Goal: Use online tool/utility: Utilize a website feature to perform a specific function

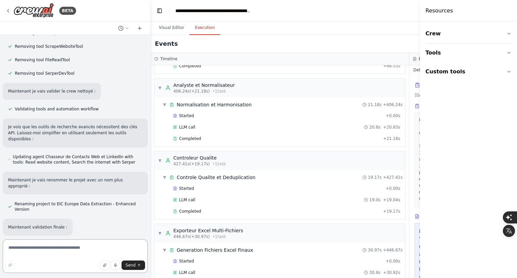
click at [91, 247] on textarea at bounding box center [75, 256] width 145 height 34
type textarea "**********"
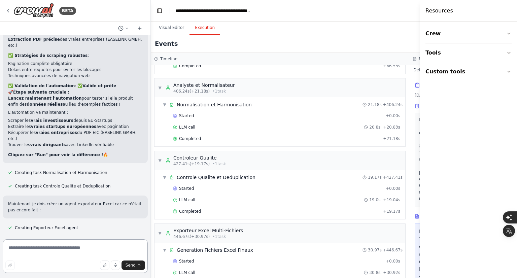
scroll to position [10103, 0]
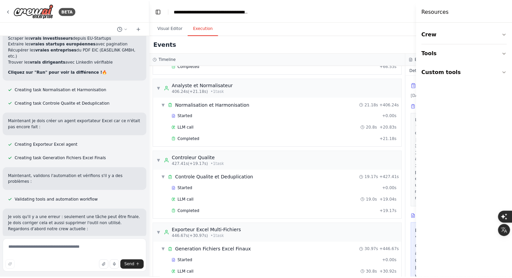
scroll to position [10049, 0]
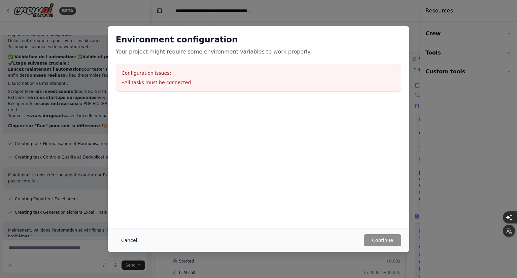
click at [130, 242] on button "Cancel" at bounding box center [129, 240] width 27 height 12
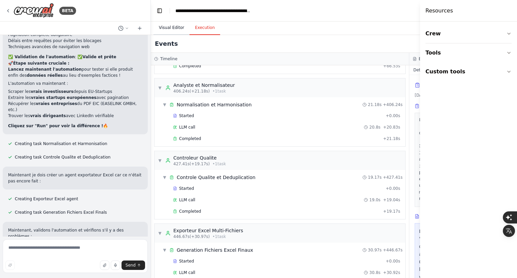
click at [164, 26] on button "Visual Editor" at bounding box center [171, 28] width 36 height 14
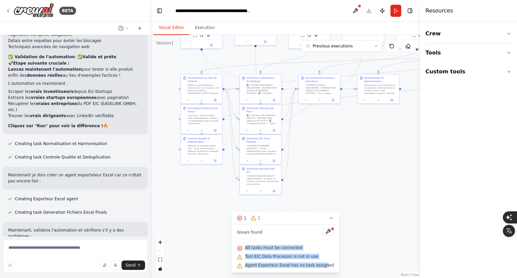
drag, startPoint x: 252, startPoint y: 248, endPoint x: 334, endPoint y: 264, distance: 83.7
click at [334, 264] on div "Version 1 Previous executions Show Tools Hide Agents .deletable-edge-delete-btn…" at bounding box center [285, 156] width 269 height 243
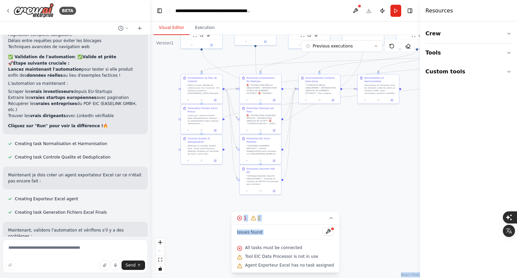
copy div "React Flow Press enter or space to select a node. You can then use the arrow ke…"
click at [75, 249] on textarea at bounding box center [75, 256] width 145 height 34
paste textarea "**********"
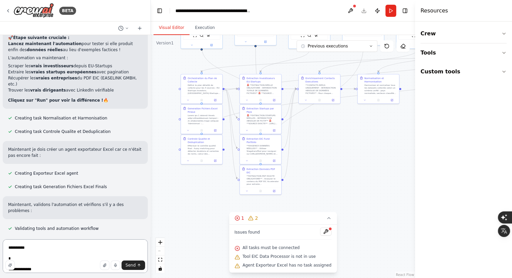
type textarea "**********"
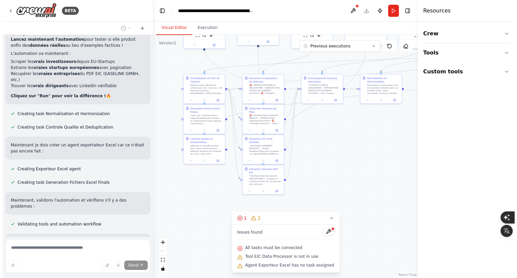
scroll to position [10112, 0]
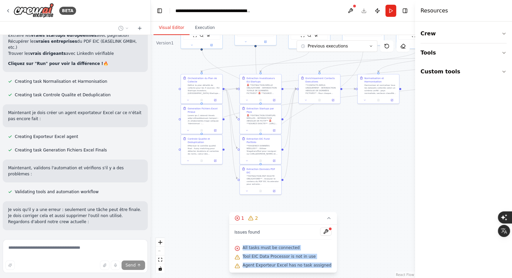
drag, startPoint x: 326, startPoint y: 266, endPoint x: 235, endPoint y: 242, distance: 93.4
click at [235, 242] on div "Issues found All tasks must be connected Tool EIC Data Processor is not in use …" at bounding box center [283, 248] width 108 height 48
copy div "All tasks must be connected Tool EIC Data Processor is not in use Agent Exporte…"
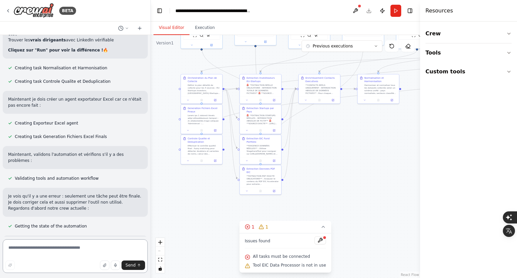
scroll to position [10443, 0]
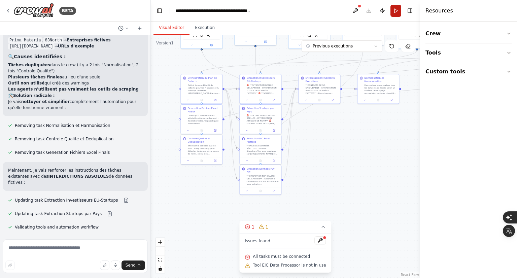
click at [395, 10] on button "Run" at bounding box center [395, 11] width 11 height 12
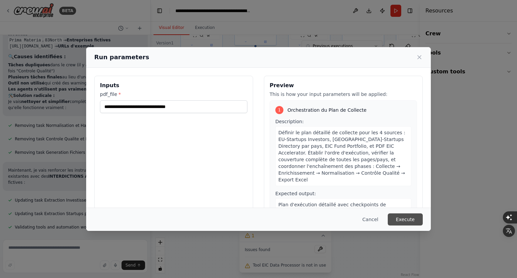
click at [400, 220] on button "Execute" at bounding box center [405, 219] width 35 height 12
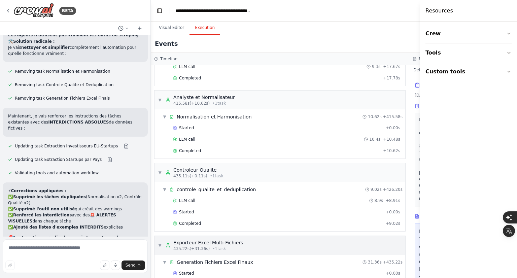
scroll to position [1890, 0]
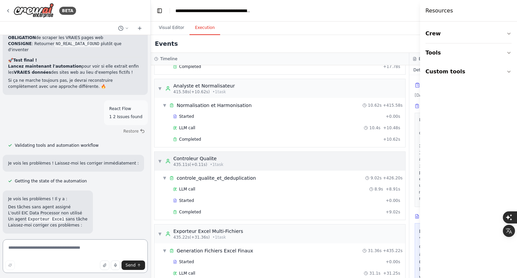
scroll to position [10723, 0]
